Goal: Information Seeking & Learning: Learn about a topic

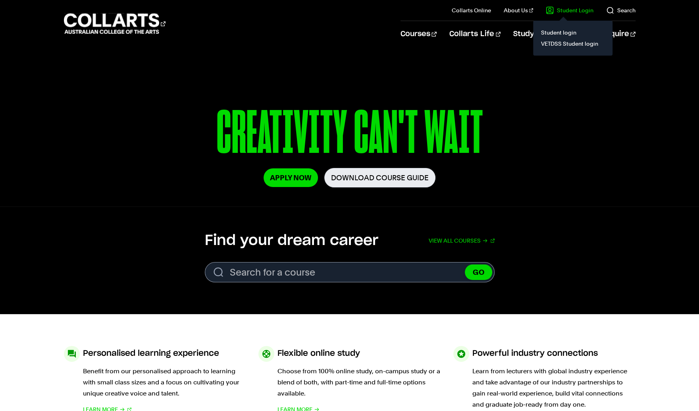
scroll to position [35, 0]
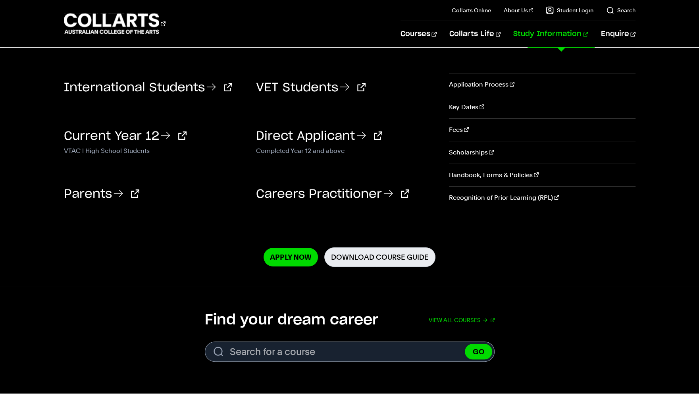
click at [555, 37] on link "Study Information" at bounding box center [550, 34] width 75 height 26
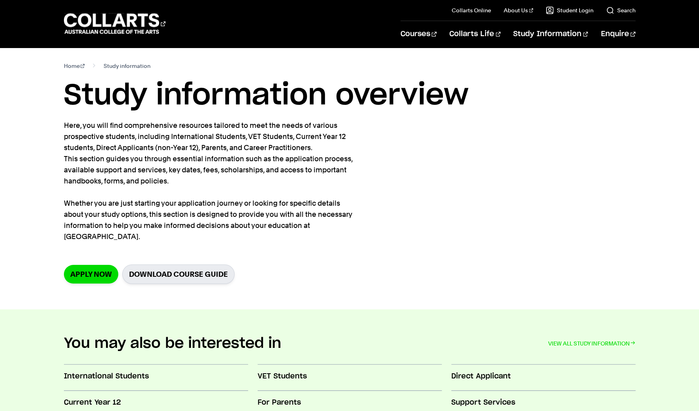
scroll to position [1, 0]
